Goal: Information Seeking & Learning: Learn about a topic

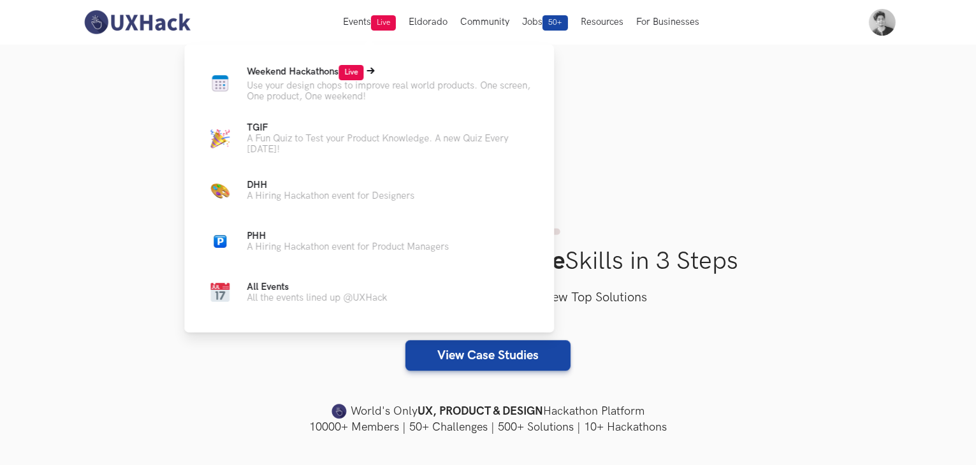
click at [317, 101] on p "Use your design chops to improve real world products. One screen, One product, …" at bounding box center [390, 91] width 287 height 22
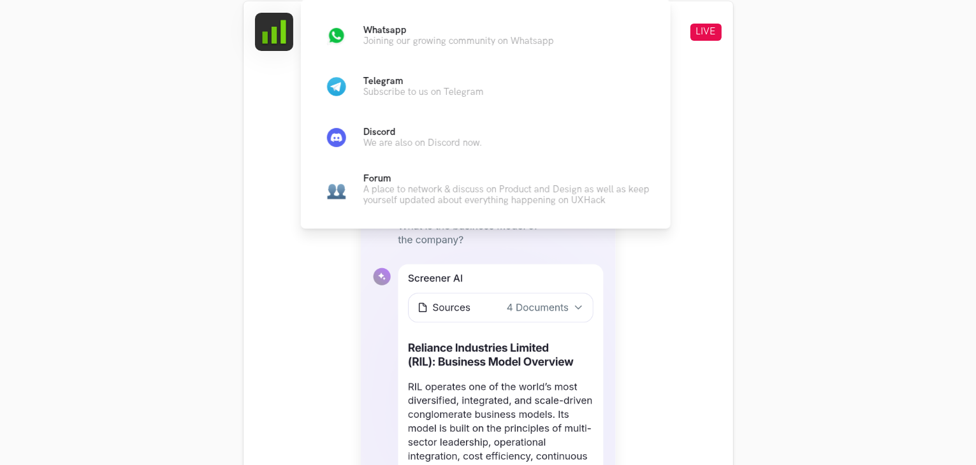
scroll to position [507, 0]
click at [308, 42] on div "Whatsapp Joining our growing community on Whatsapp Telegram Subscribe to us on …" at bounding box center [486, 113] width 370 height 226
